Goal: Information Seeking & Learning: Learn about a topic

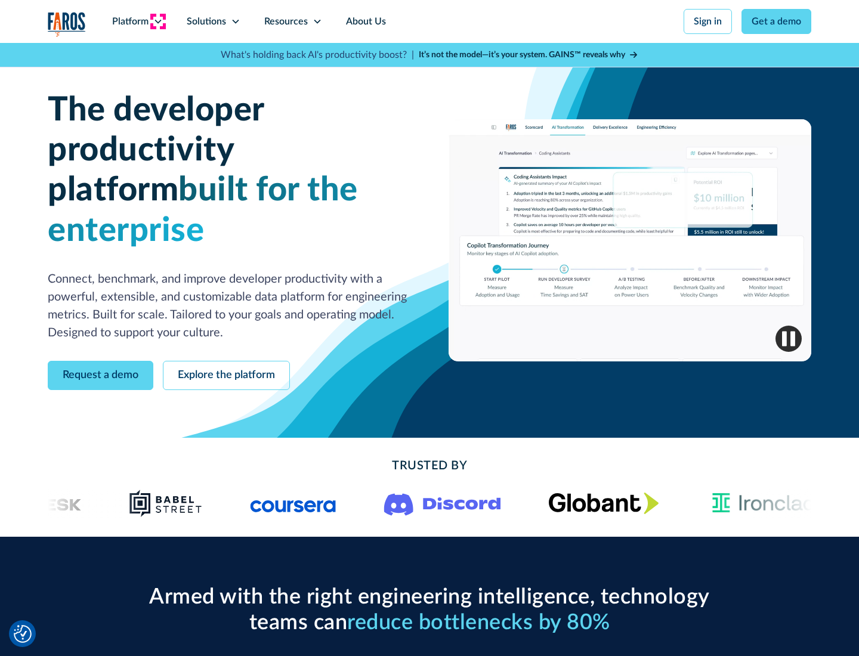
click at [157, 21] on icon at bounding box center [158, 22] width 10 height 10
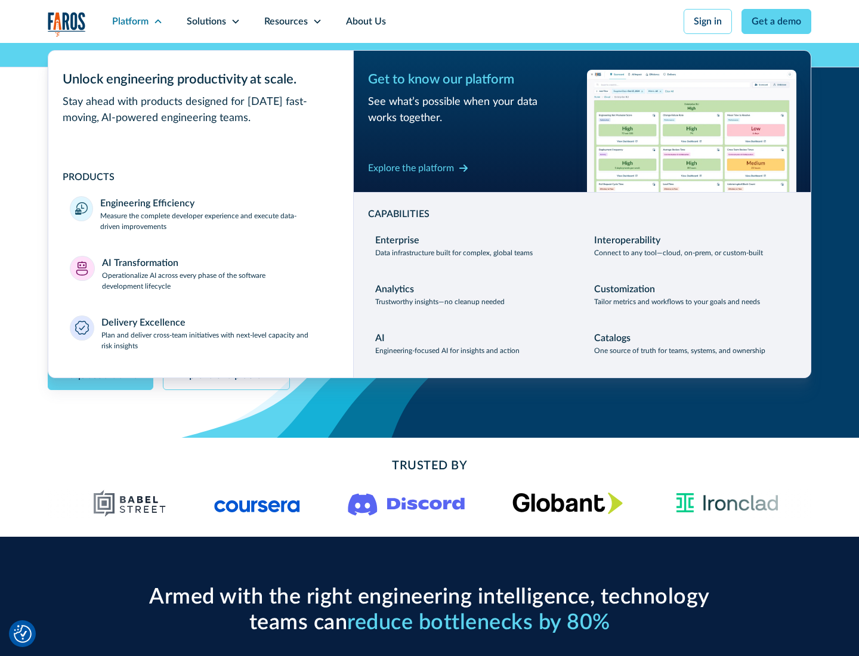
click at [216, 221] on p "Measure the complete developer experience and execute data-driven improvements" at bounding box center [215, 221] width 231 height 21
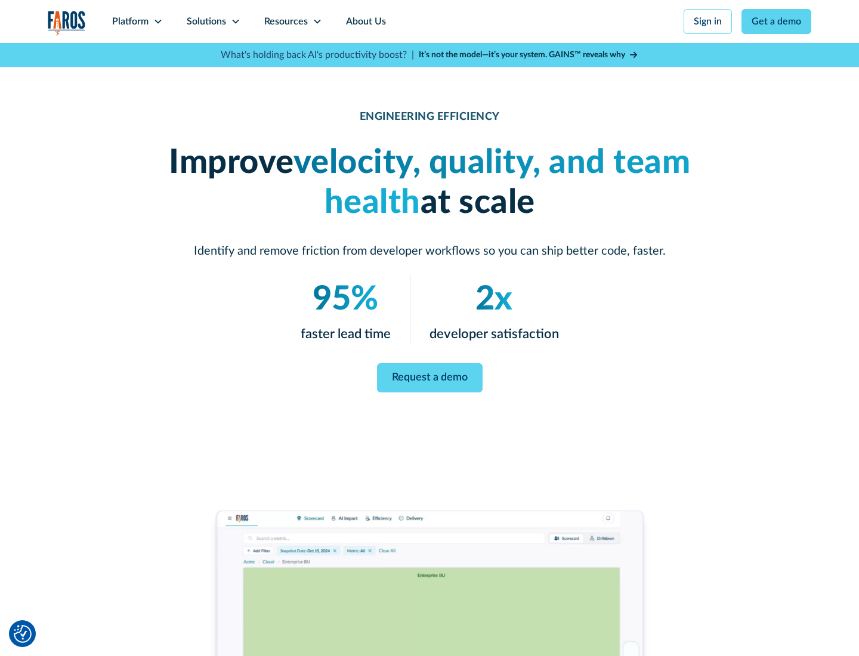
scroll to position [50, 0]
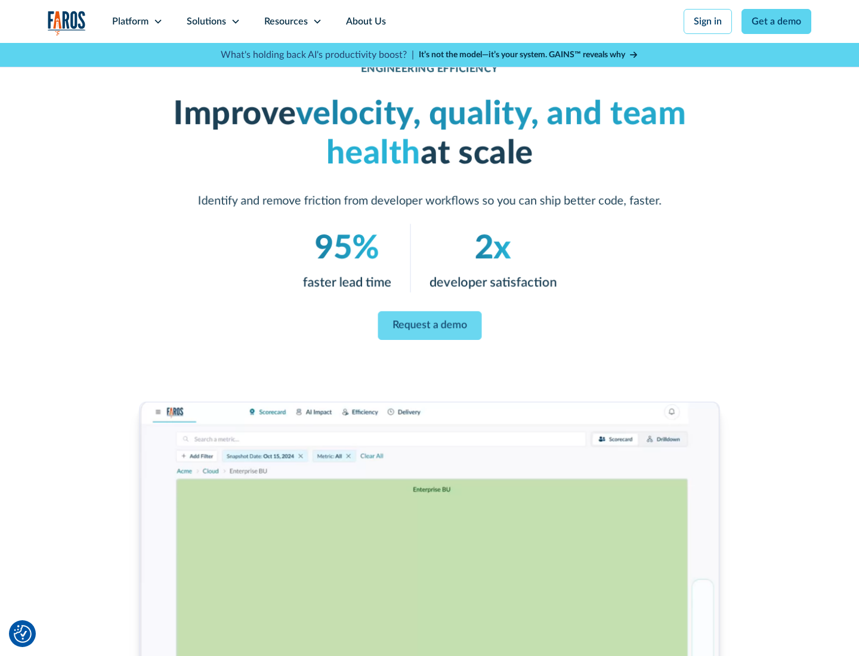
click at [429, 326] on link "Request a demo" at bounding box center [430, 325] width 104 height 29
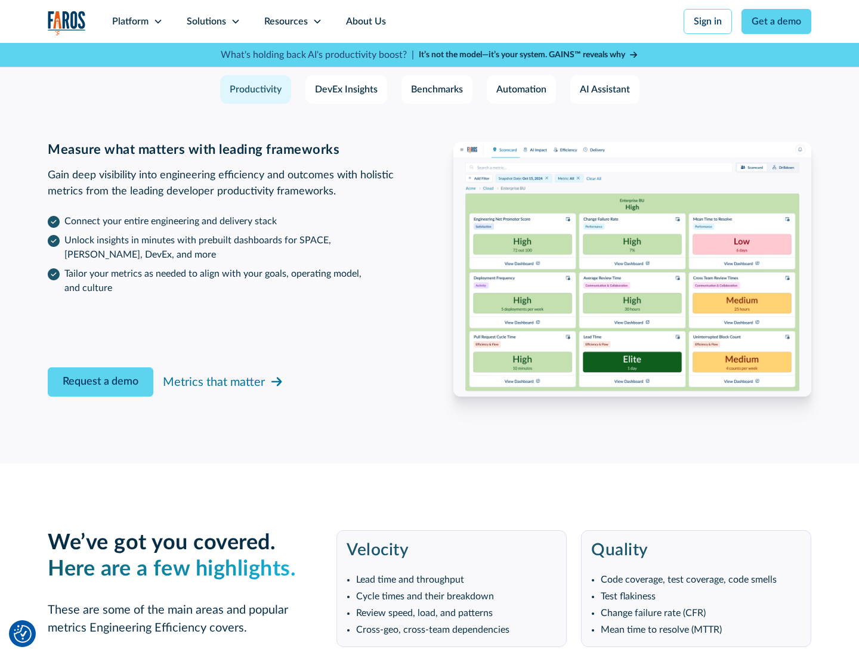
click at [157, 21] on icon at bounding box center [158, 22] width 10 height 10
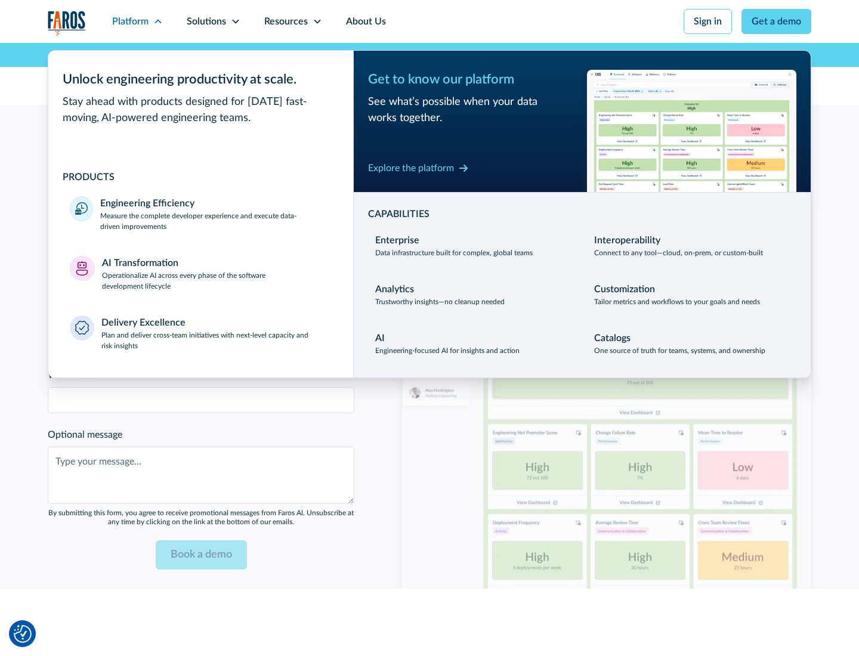
scroll to position [2616, 0]
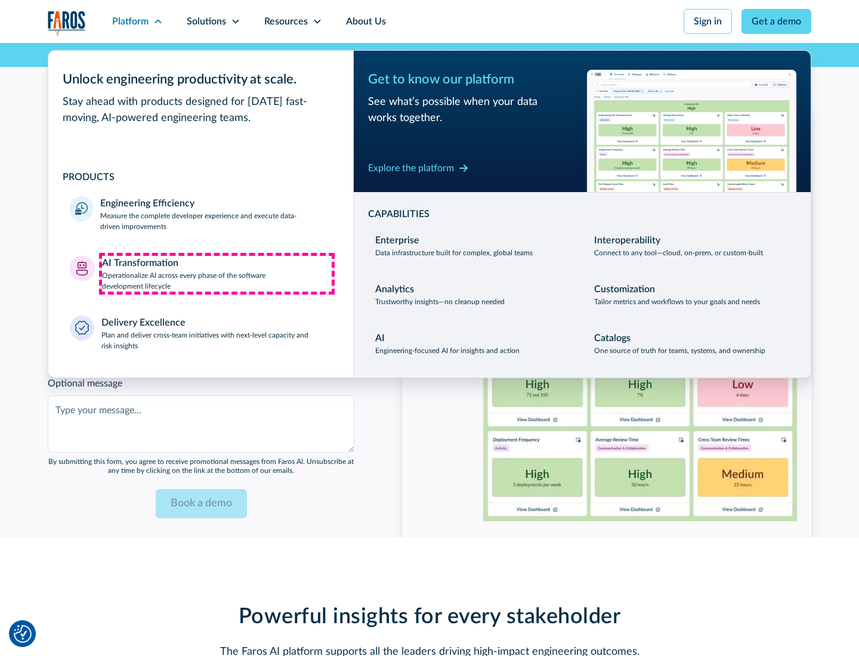
click at [216, 273] on p "Operationalize AI across every phase of the software development lifecycle" at bounding box center [217, 280] width 230 height 21
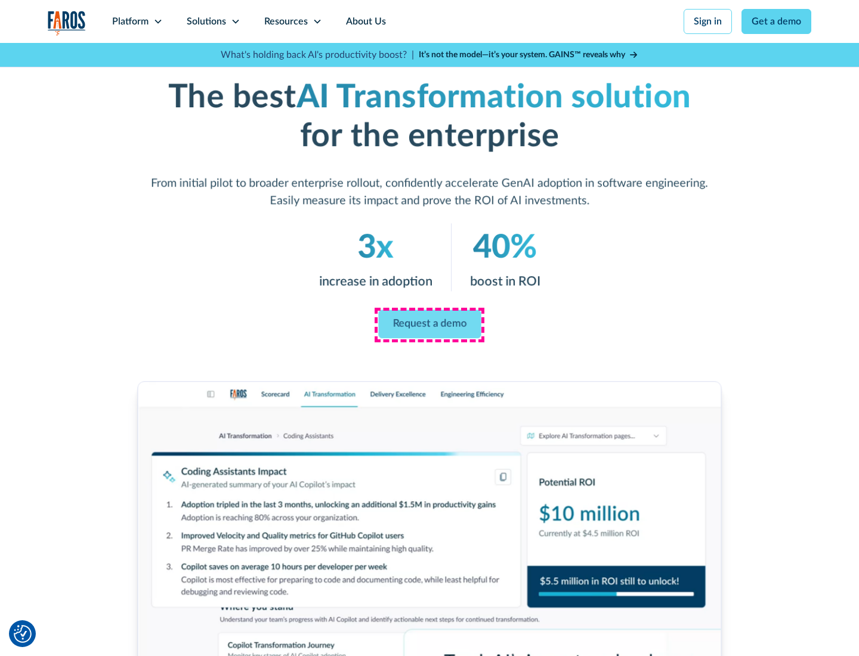
click at [429, 324] on link "Request a demo" at bounding box center [429, 324] width 103 height 29
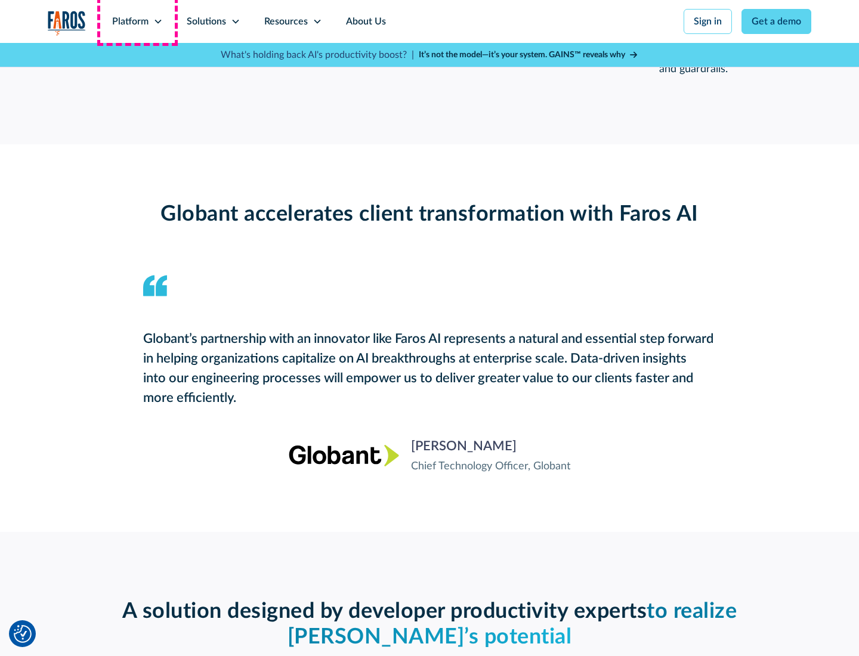
click at [137, 21] on div "Platform" at bounding box center [130, 21] width 36 height 14
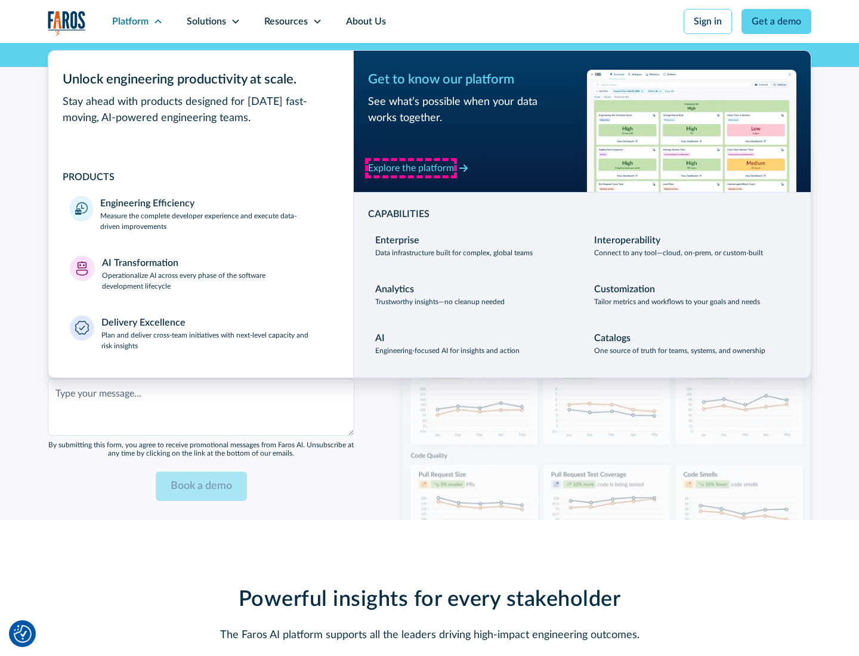
scroll to position [2903, 0]
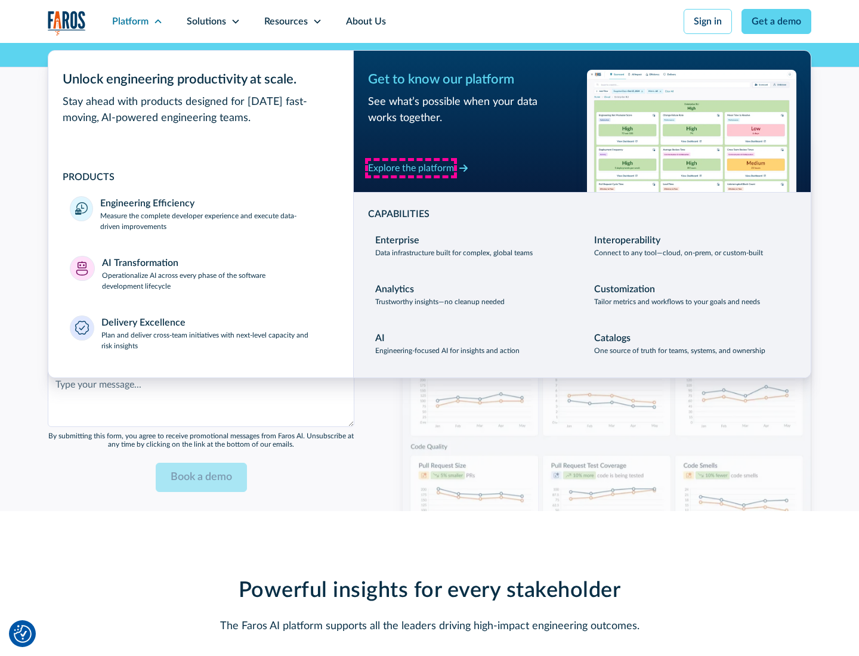
click at [411, 168] on div "Explore the platform" at bounding box center [411, 168] width 86 height 14
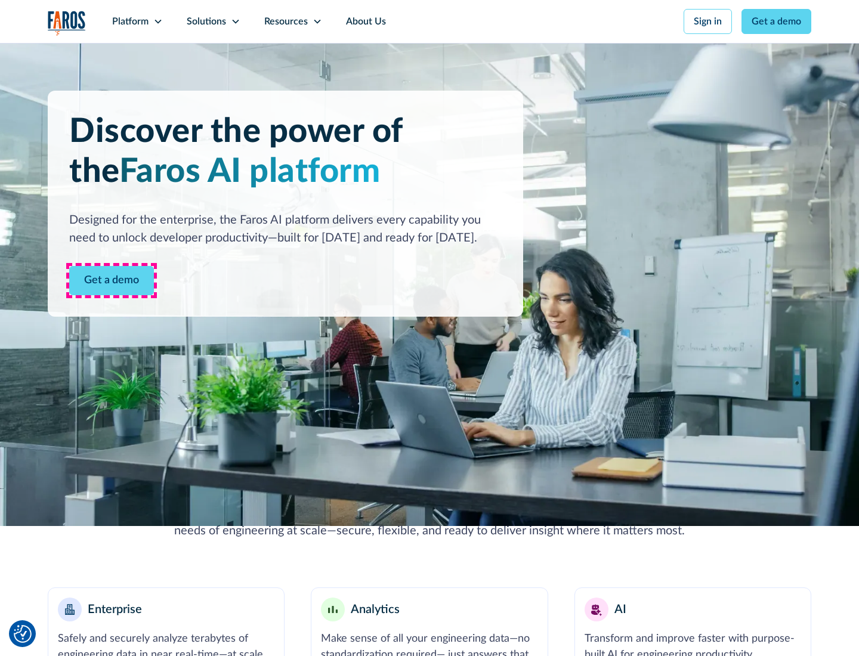
click at [112, 280] on link "Get a demo" at bounding box center [111, 280] width 85 height 29
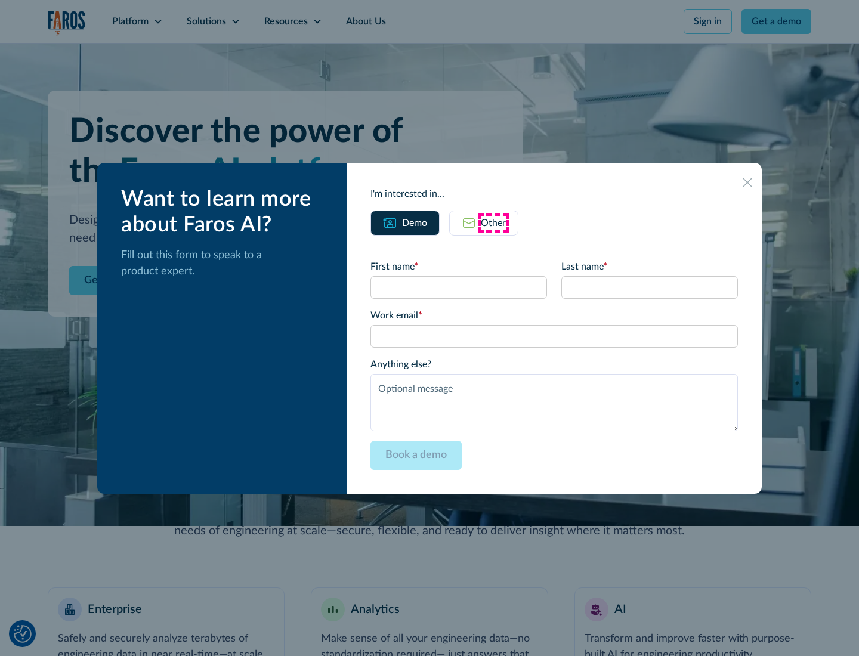
click at [493, 222] on div "Other" at bounding box center [493, 223] width 25 height 14
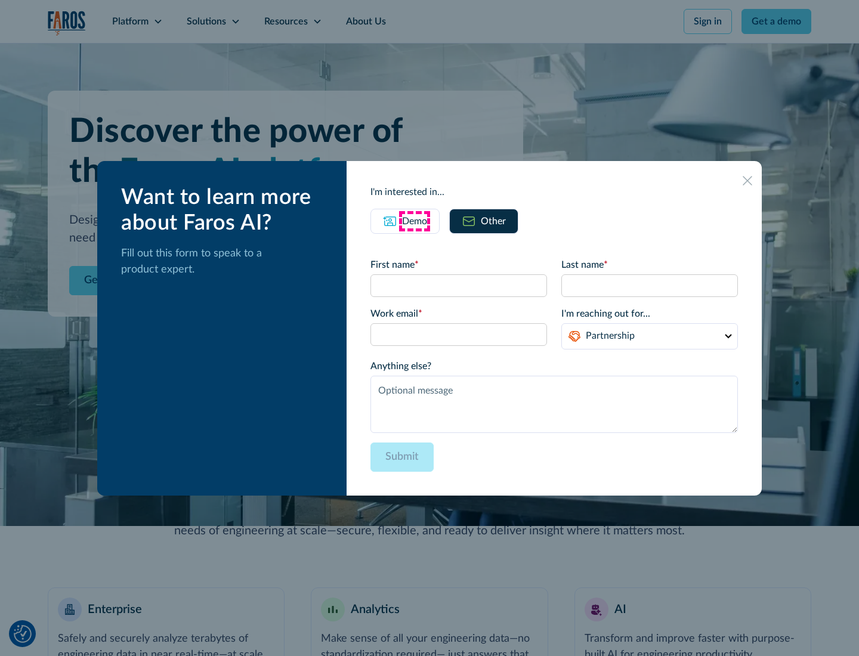
click at [414, 221] on div "Demo" at bounding box center [414, 221] width 25 height 14
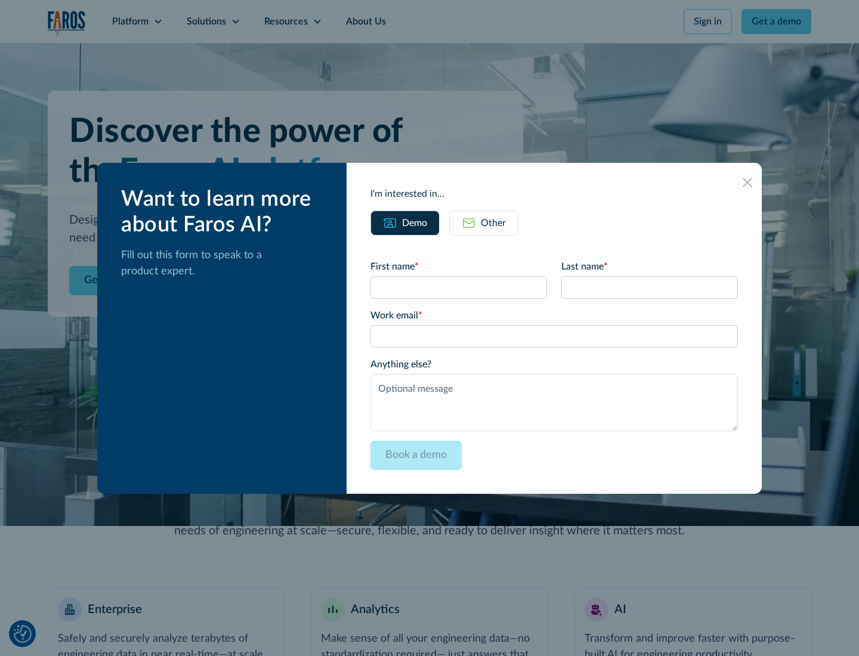
click at [747, 182] on icon at bounding box center [747, 183] width 10 height 10
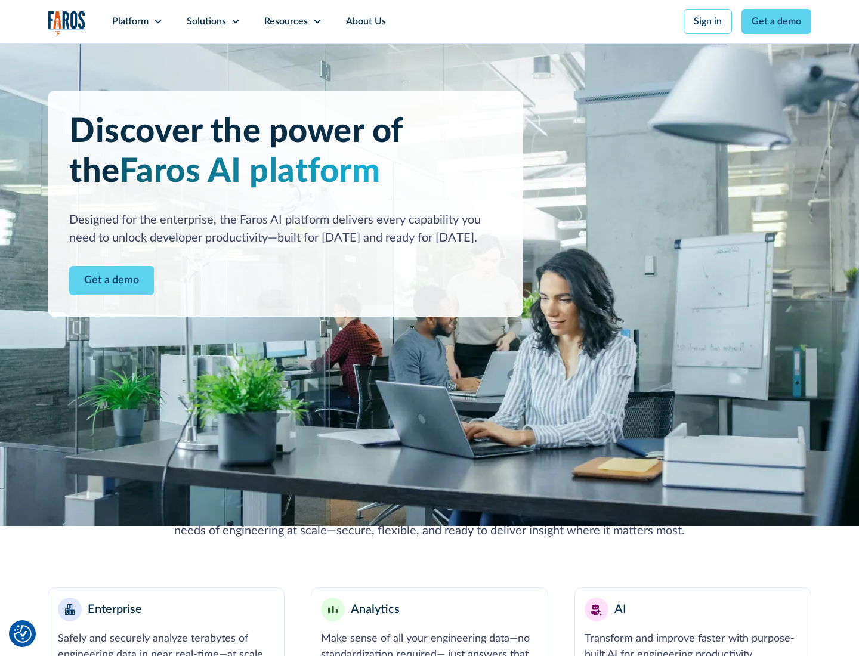
click at [157, 21] on icon at bounding box center [158, 22] width 10 height 10
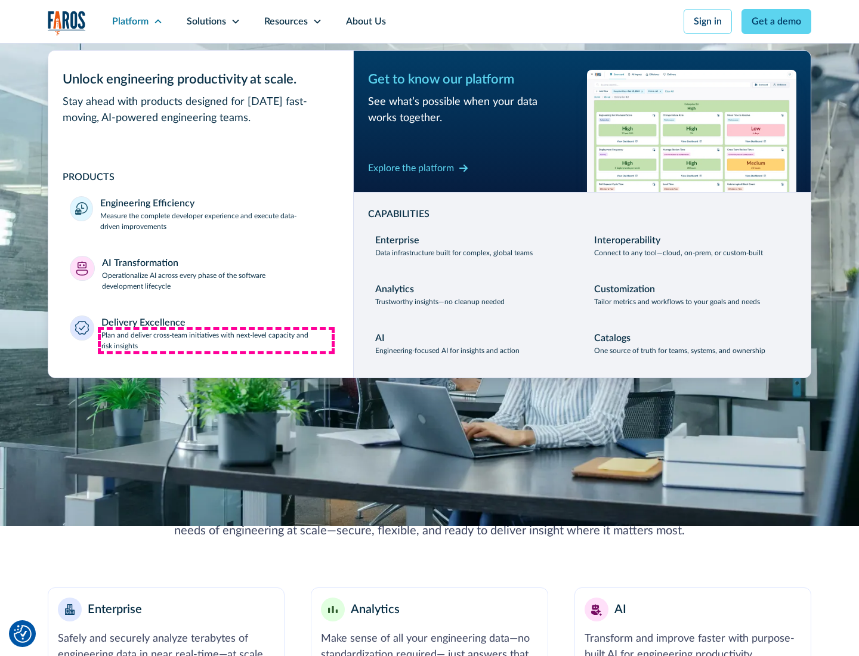
click at [216, 340] on p "Plan and deliver cross-team initiatives with next-level capacity and risk insig…" at bounding box center [216, 340] width 231 height 21
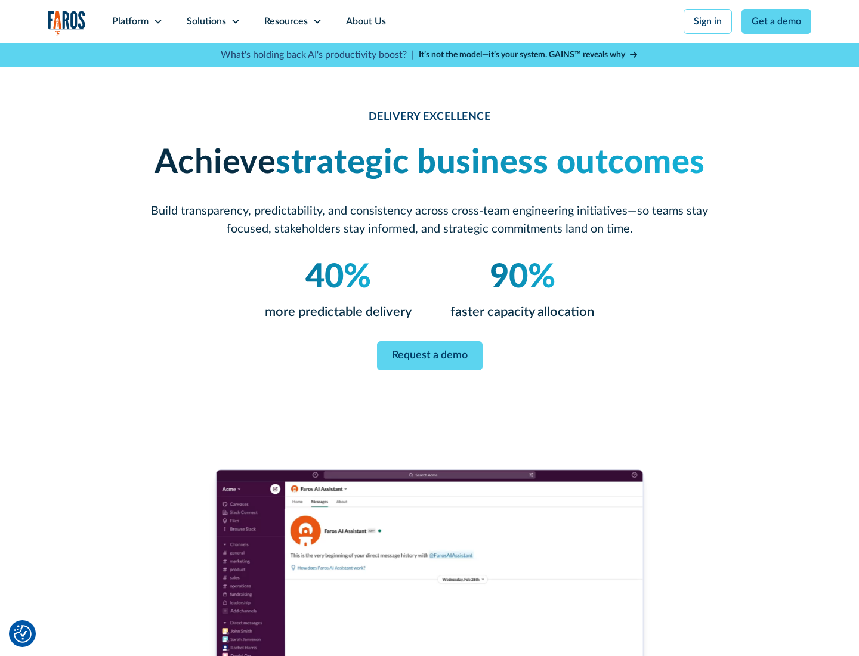
click at [235, 21] on icon at bounding box center [236, 22] width 10 height 10
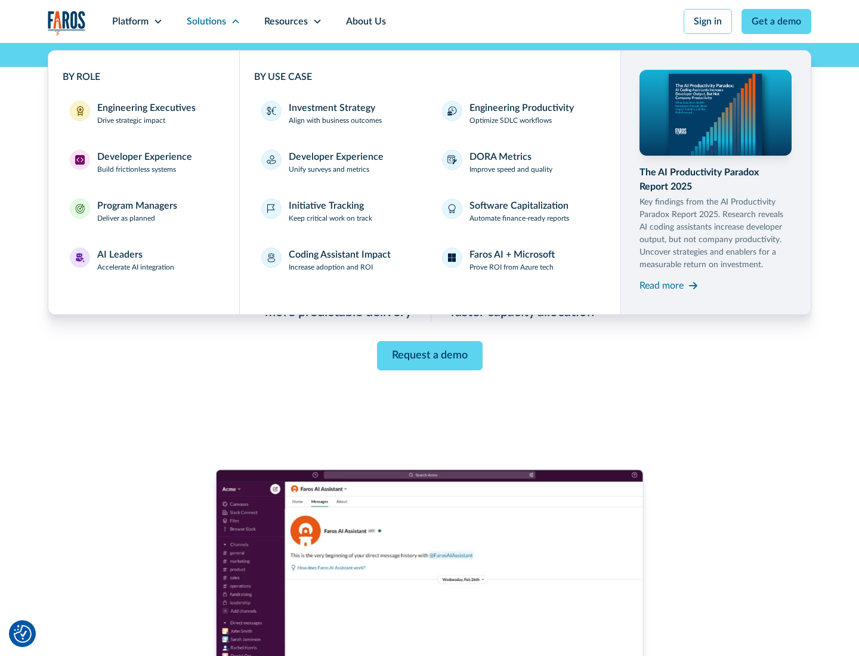
click at [143, 113] on div "Engineering Executives" at bounding box center [146, 108] width 98 height 14
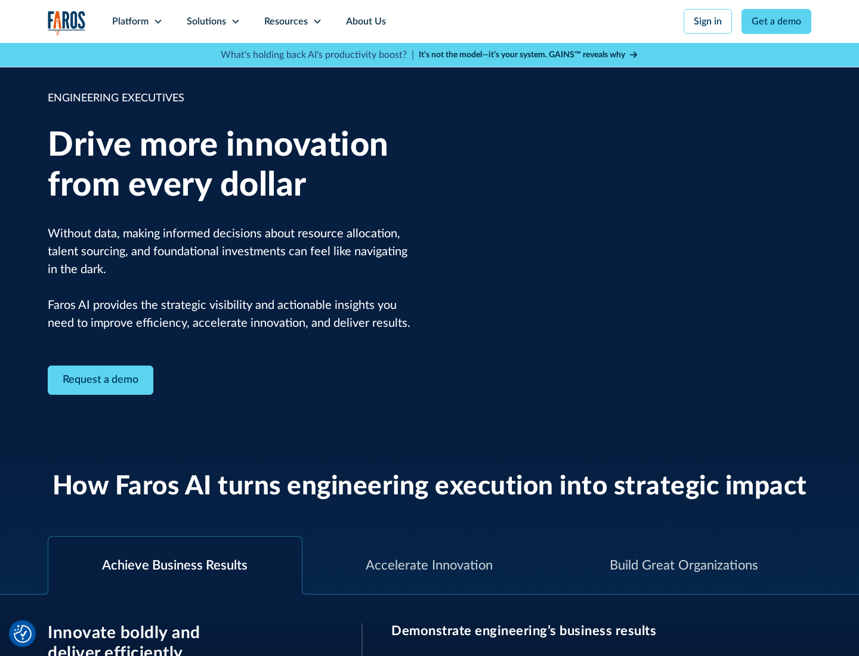
click at [235, 21] on icon at bounding box center [236, 22] width 10 height 10
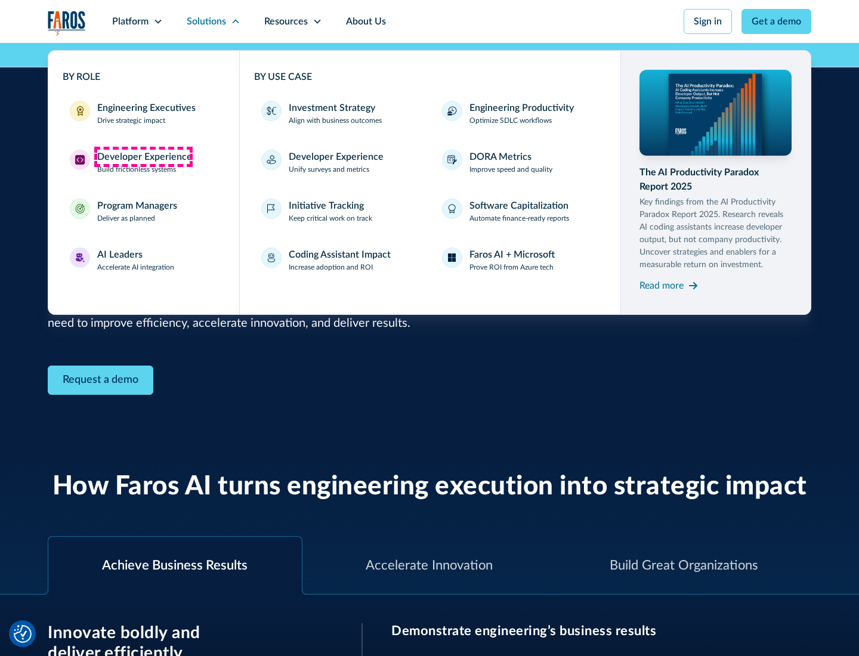
click at [143, 157] on div "Developer Experience" at bounding box center [144, 157] width 95 height 14
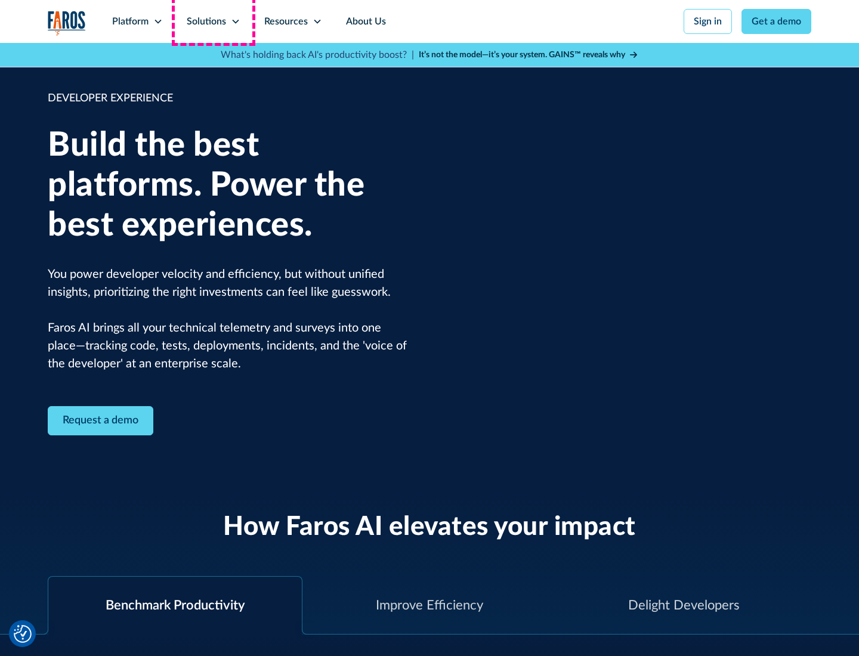
click at [213, 21] on div "Solutions" at bounding box center [206, 21] width 39 height 14
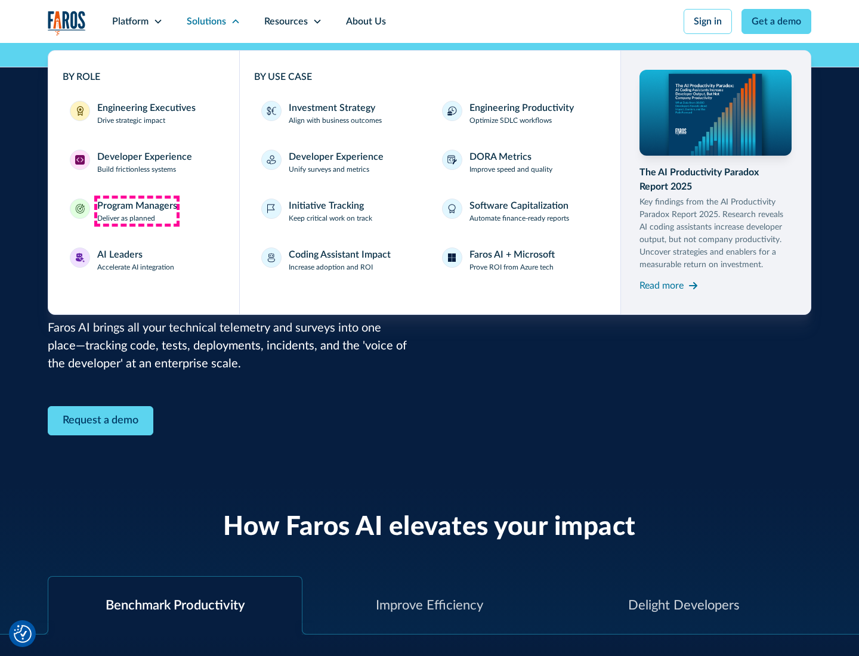
click at [137, 211] on div "Program Managers" at bounding box center [137, 206] width 80 height 14
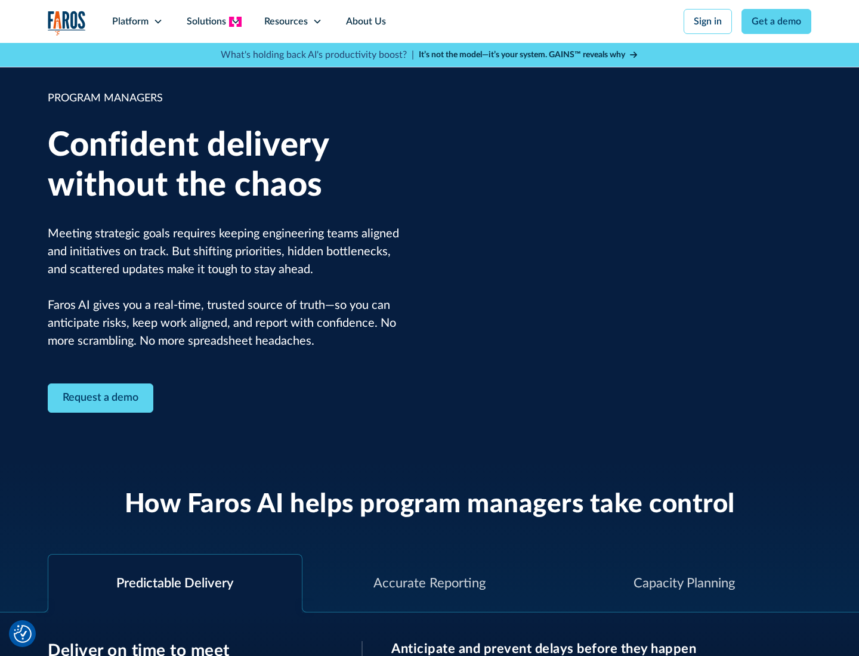
click at [235, 21] on icon at bounding box center [236, 22] width 10 height 10
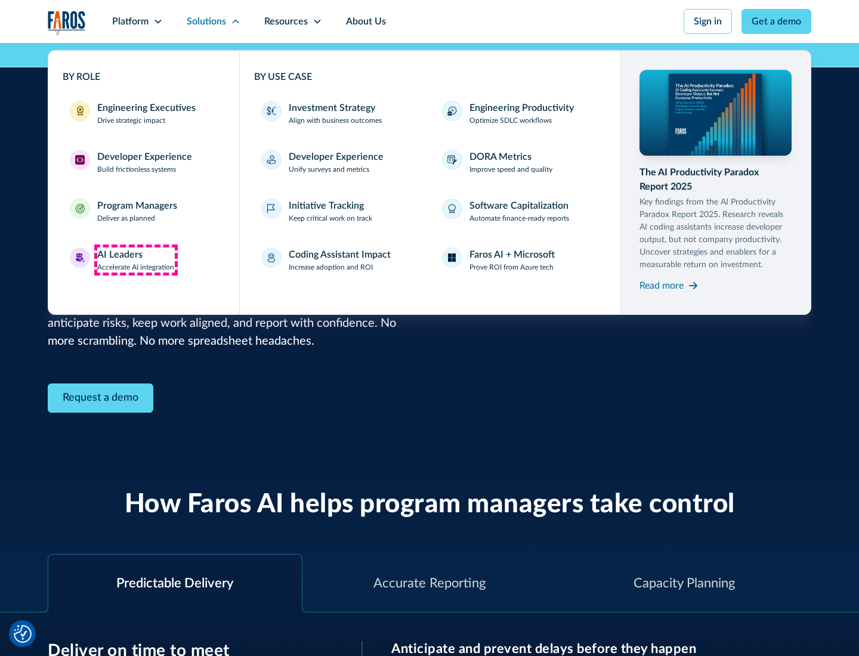
click at [136, 260] on div "AI Leaders" at bounding box center [119, 254] width 45 height 14
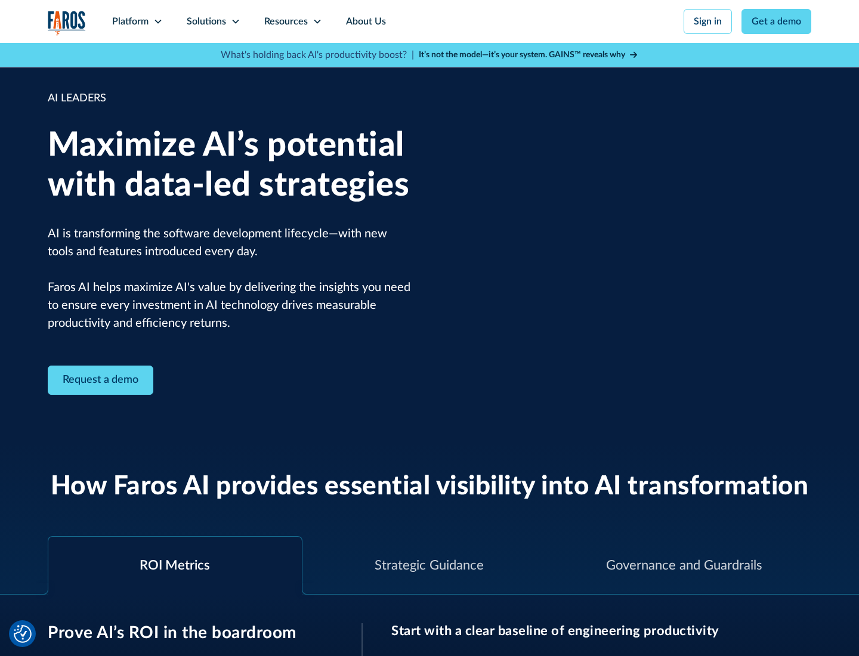
click at [235, 21] on icon at bounding box center [236, 22] width 10 height 10
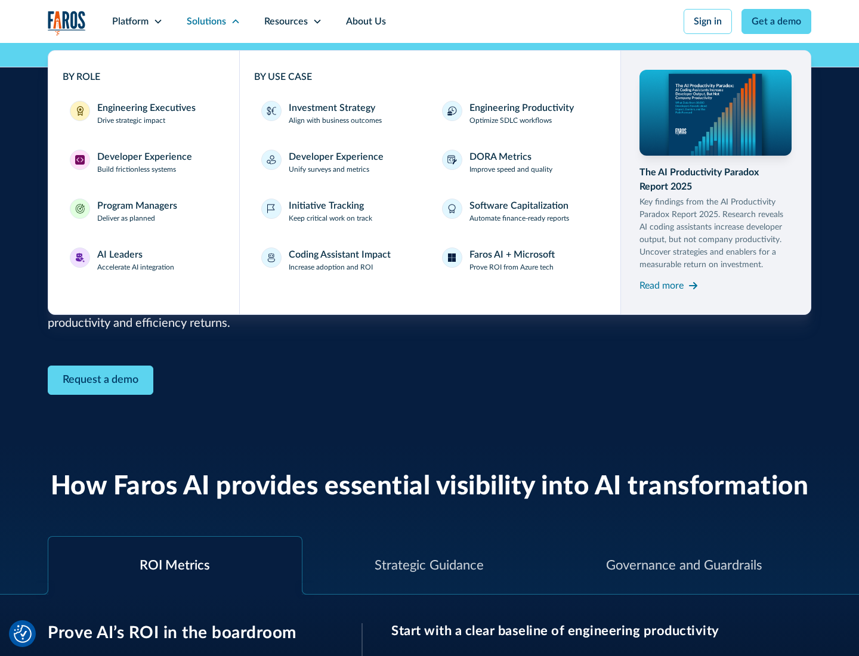
click at [330, 108] on div "Investment Strategy" at bounding box center [332, 108] width 86 height 14
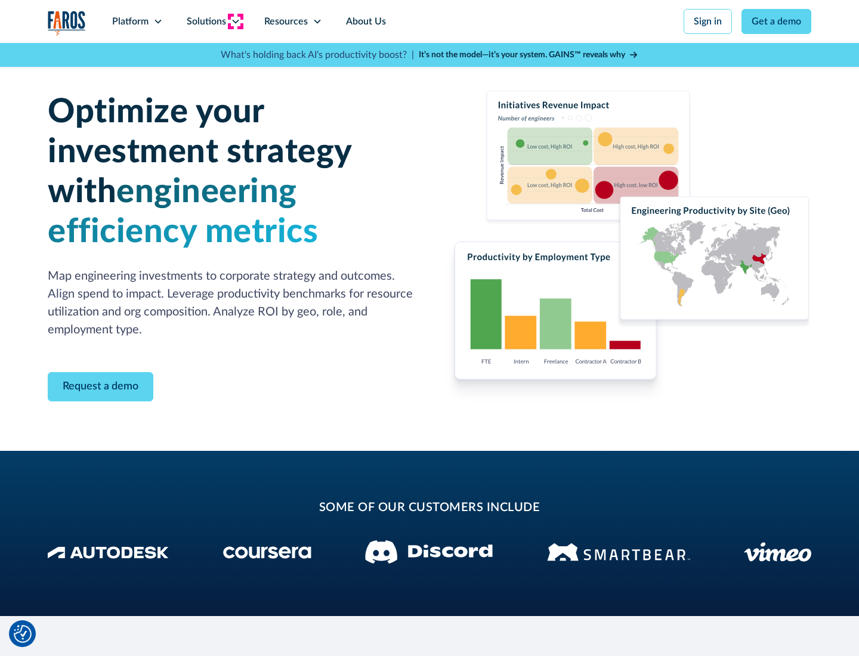
click at [235, 21] on icon at bounding box center [236, 22] width 10 height 10
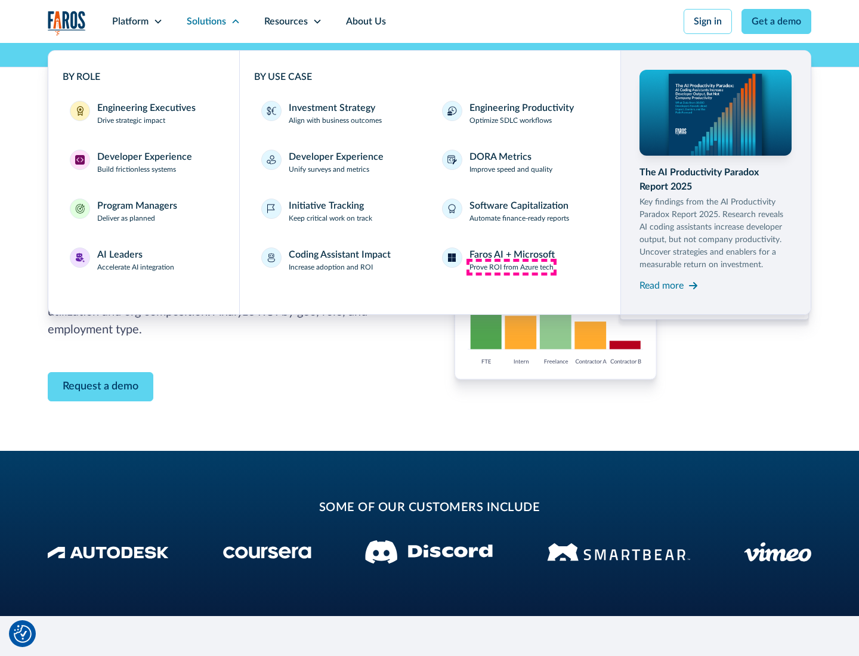
click at [511, 267] on p "Prove ROI from Azure tech" at bounding box center [511, 267] width 84 height 11
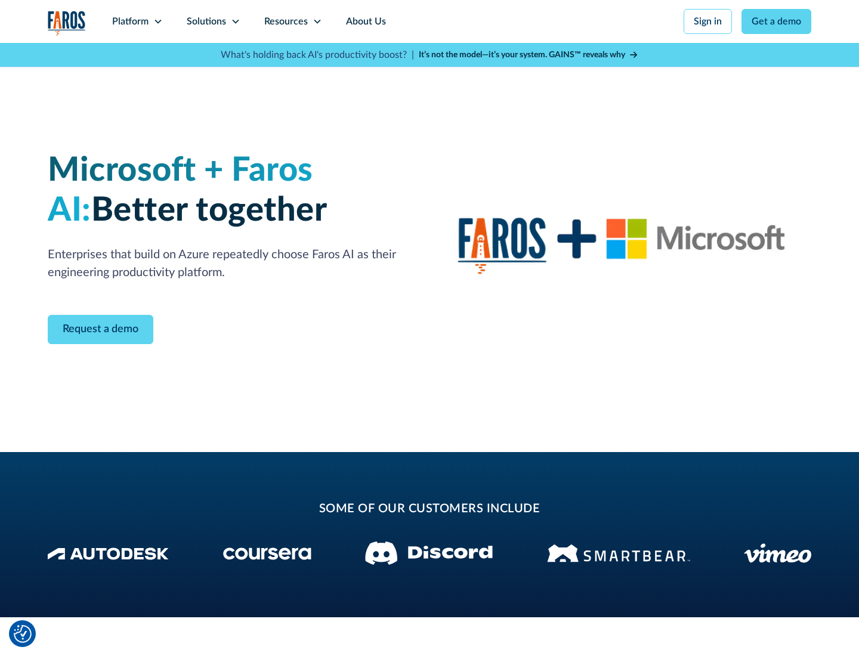
click at [235, 21] on icon at bounding box center [236, 22] width 10 height 10
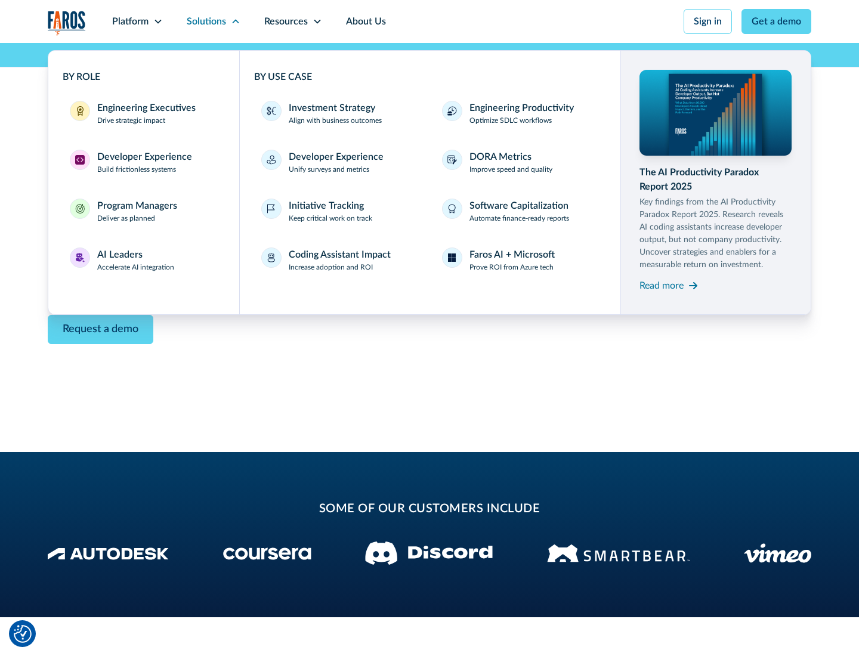
click at [661, 285] on div "Read more" at bounding box center [661, 286] width 44 height 14
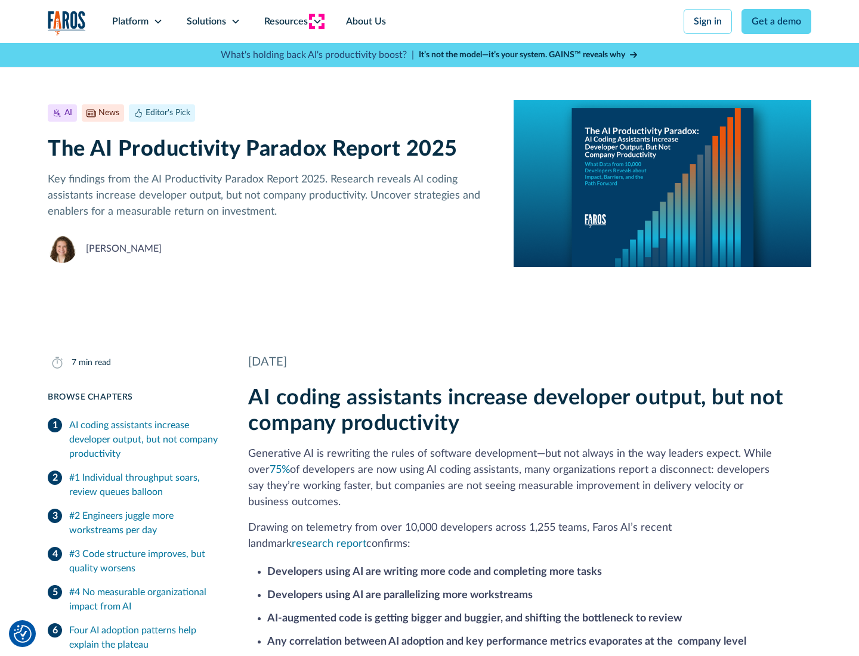
click at [316, 21] on icon at bounding box center [318, 22] width 10 height 10
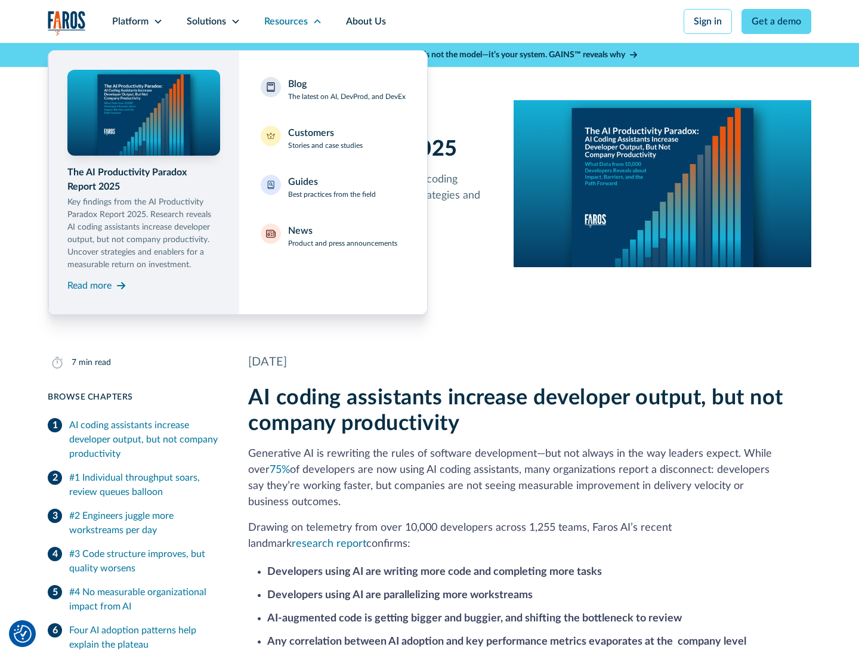
click at [346, 89] on div "Blog The latest on AI, DevProd, and DevEx" at bounding box center [346, 89] width 117 height 25
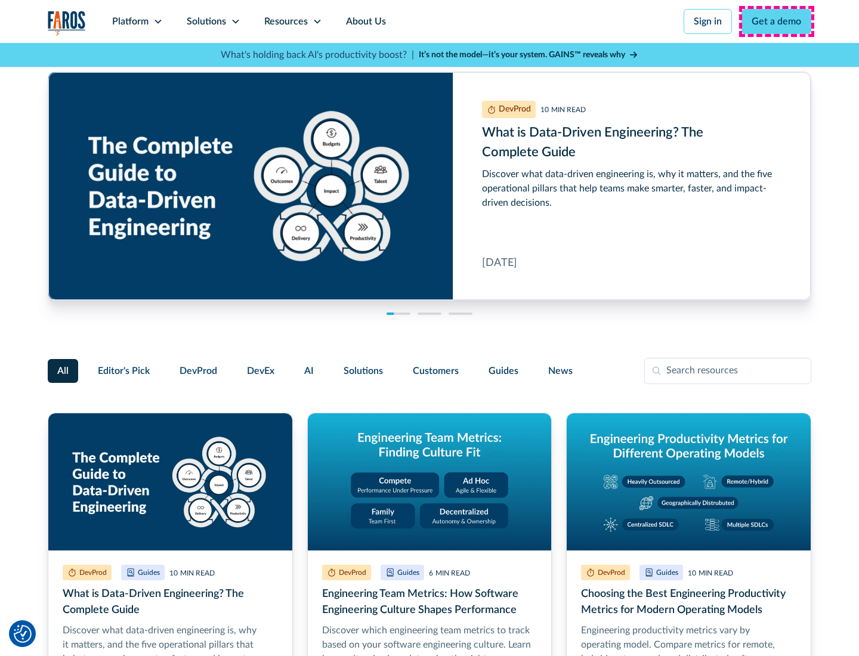
click at [776, 21] on link "Get a demo" at bounding box center [776, 21] width 70 height 25
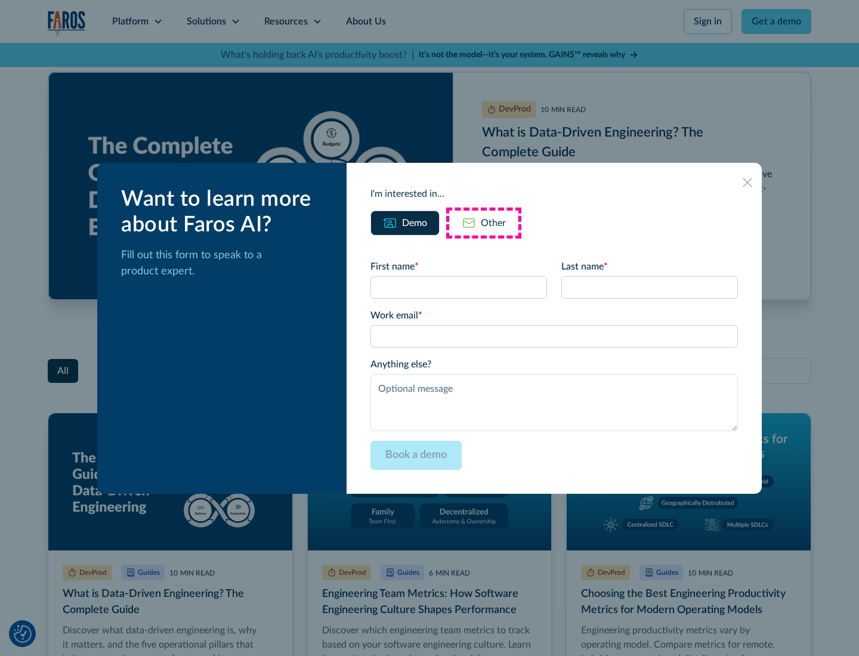
click at [484, 222] on div "Other" at bounding box center [493, 223] width 25 height 14
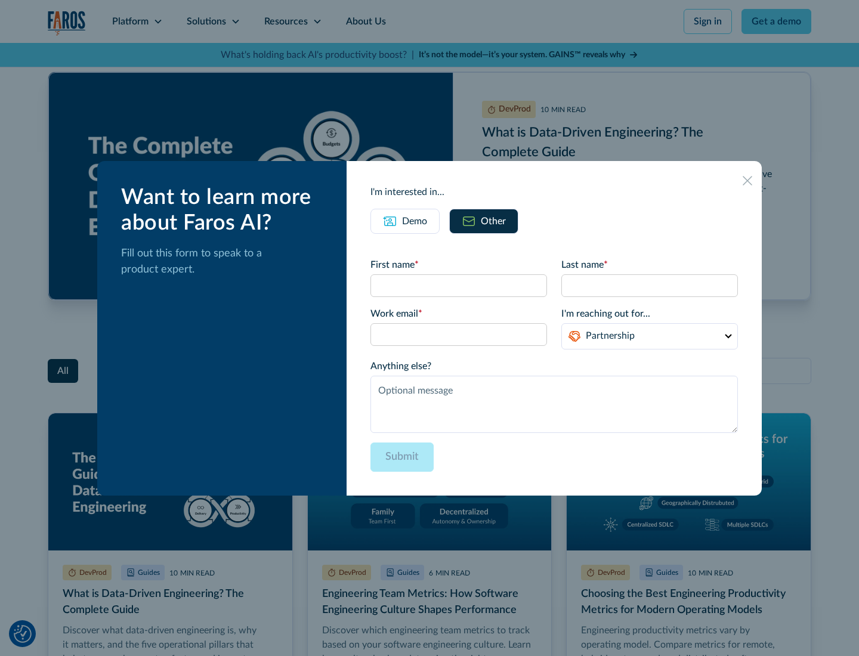
click at [747, 180] on icon at bounding box center [747, 181] width 10 height 10
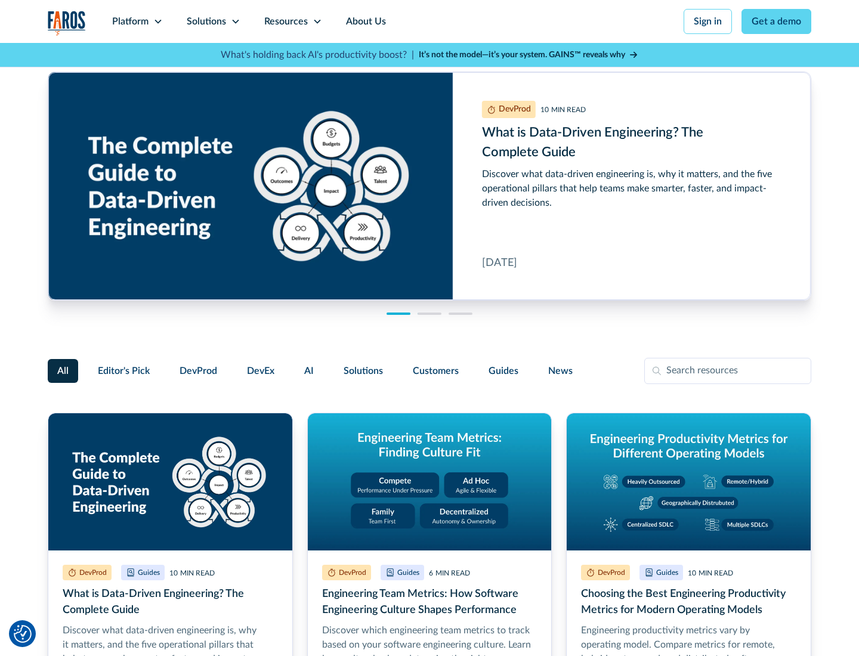
click at [364, 21] on link "About Us" at bounding box center [366, 21] width 64 height 43
